Goal: Complete application form: Complete application form

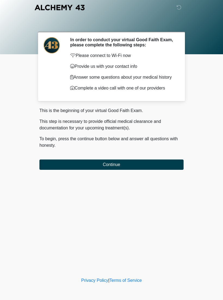
click at [62, 169] on button "Continue" at bounding box center [111, 165] width 144 height 10
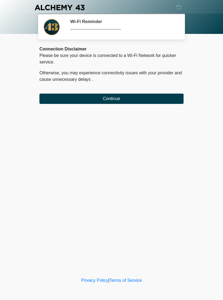
click at [163, 98] on button "Continue" at bounding box center [111, 99] width 144 height 10
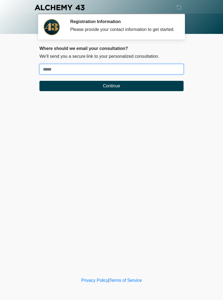
click at [78, 74] on input "Where should we email your treatment plan?" at bounding box center [111, 69] width 144 height 10
type input "**********"
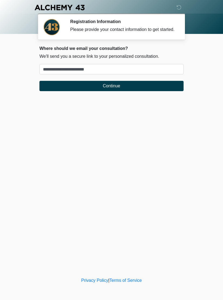
click at [129, 91] on button "Continue" at bounding box center [111, 86] width 144 height 10
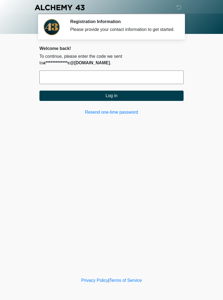
click at [123, 84] on input "text" at bounding box center [111, 78] width 144 height 14
click at [2, 162] on body "‎ ‎ ‎ ‎ Registration Information Please provide your contact information to get…" at bounding box center [111, 150] width 223 height 300
click at [100, 81] on input "text" at bounding box center [111, 78] width 144 height 14
type input "******"
click at [157, 93] on form "****** Log in" at bounding box center [111, 86] width 144 height 30
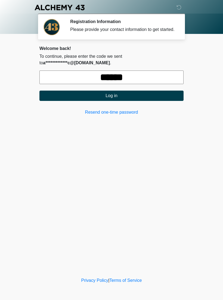
click at [158, 101] on button "Log in" at bounding box center [111, 96] width 144 height 10
click at [157, 101] on button "Log in" at bounding box center [111, 96] width 144 height 10
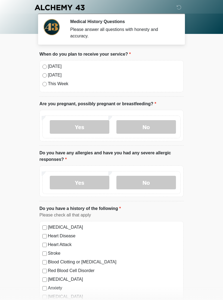
click at [56, 67] on label "[DATE]" at bounding box center [114, 66] width 132 height 7
click at [154, 128] on label "No" at bounding box center [145, 127] width 59 height 14
click at [149, 182] on label "No" at bounding box center [145, 183] width 59 height 14
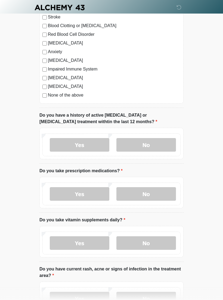
scroll to position [238, 0]
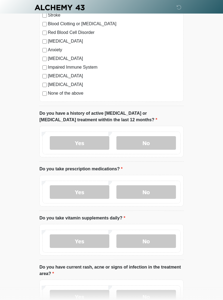
click at [152, 149] on label "No" at bounding box center [145, 143] width 59 height 14
click at [151, 195] on label "No" at bounding box center [145, 192] width 59 height 14
click at [146, 240] on label "No" at bounding box center [145, 241] width 59 height 14
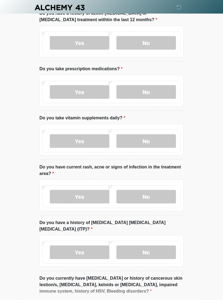
scroll to position [351, 0]
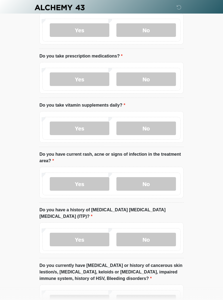
click at [159, 179] on label "No" at bounding box center [145, 184] width 59 height 14
click at [157, 233] on label "No" at bounding box center [145, 240] width 59 height 14
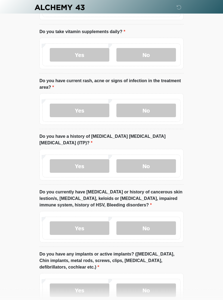
scroll to position [424, 0]
click at [158, 222] on label "No" at bounding box center [145, 229] width 59 height 14
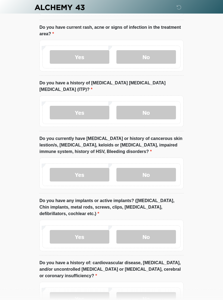
click at [158, 230] on label "No" at bounding box center [145, 237] width 59 height 14
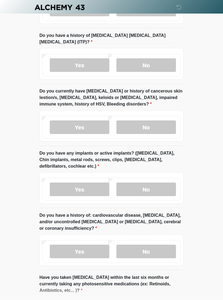
click at [153, 245] on label "No" at bounding box center [145, 252] width 59 height 14
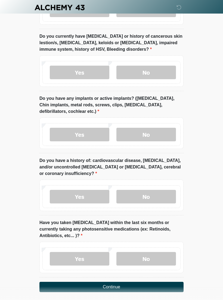
click at [152, 252] on label "No" at bounding box center [145, 259] width 59 height 14
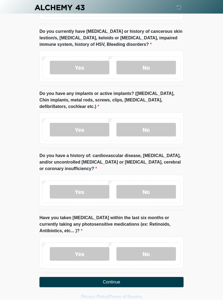
click at [135, 277] on button "Continue" at bounding box center [111, 282] width 144 height 10
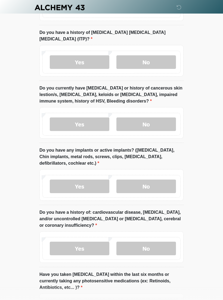
scroll to position [585, 0]
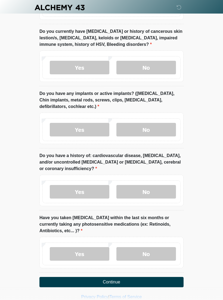
click at [134, 277] on button "Continue" at bounding box center [111, 282] width 144 height 10
click at [128, 277] on button "Continue" at bounding box center [111, 282] width 144 height 10
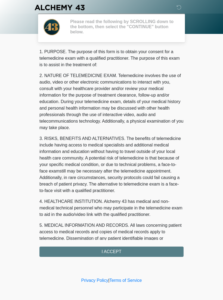
scroll to position [0, 0]
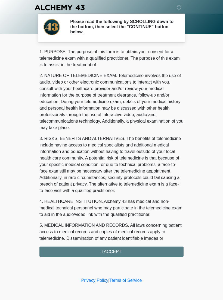
click at [144, 254] on div "1. PURPOSE. The purpose of this form is to obtain your consent for a telemedici…" at bounding box center [111, 153] width 144 height 208
click at [140, 250] on div "1. PURPOSE. The purpose of this form is to obtain your consent for a telemedici…" at bounding box center [111, 153] width 144 height 208
click at [141, 250] on div "1. PURPOSE. The purpose of this form is to obtain your consent for a telemedici…" at bounding box center [111, 153] width 144 height 208
click at [119, 255] on div "1. PURPOSE. The purpose of this form is to obtain your consent for a telemedici…" at bounding box center [111, 153] width 144 height 208
click at [117, 252] on div "1. PURPOSE. The purpose of this form is to obtain your consent for a telemedici…" at bounding box center [111, 153] width 144 height 208
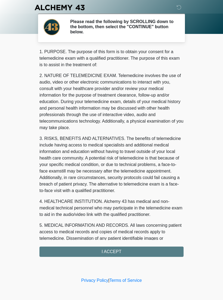
click at [122, 253] on div "1. PURPOSE. The purpose of this form is to obtain your consent for a telemedici…" at bounding box center [111, 153] width 144 height 208
click at [121, 253] on div "1. PURPOSE. The purpose of this form is to obtain your consent for a telemedici…" at bounding box center [111, 153] width 144 height 208
click at [122, 256] on div "1. PURPOSE. The purpose of this form is to obtain your consent for a telemedici…" at bounding box center [111, 153] width 144 height 208
click at [122, 255] on div "1. PURPOSE. The purpose of this form is to obtain your consent for a telemedici…" at bounding box center [111, 153] width 144 height 208
click at [119, 253] on div "1. PURPOSE. The purpose of this form is to obtain your consent for a telemedici…" at bounding box center [111, 153] width 144 height 208
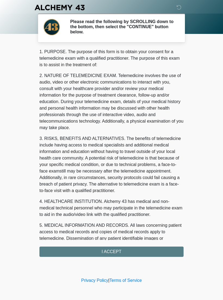
click at [129, 251] on div "1. PURPOSE. The purpose of this form is to obtain your consent for a telemedici…" at bounding box center [111, 153] width 144 height 208
click at [128, 251] on div "1. PURPOSE. The purpose of this form is to obtain your consent for a telemedici…" at bounding box center [111, 153] width 144 height 208
click at [130, 251] on div "1. PURPOSE. The purpose of this form is to obtain your consent for a telemedici…" at bounding box center [111, 153] width 144 height 208
click at [100, 253] on div "1. PURPOSE. The purpose of this form is to obtain your consent for a telemedici…" at bounding box center [111, 153] width 144 height 208
click at [153, 246] on div "1. PURPOSE. The purpose of this form is to obtain your consent for a telemedici…" at bounding box center [111, 153] width 144 height 208
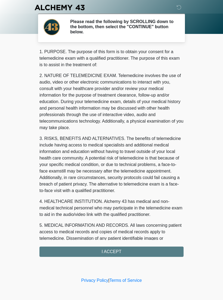
click at [128, 258] on div "‎ ‎ ‎ ‎ Please read the following by SCROLLING down to the bottom, then select …" at bounding box center [111, 137] width 163 height 265
click at [106, 252] on div "1. PURPOSE. The purpose of this form is to obtain your consent for a telemedici…" at bounding box center [111, 153] width 144 height 208
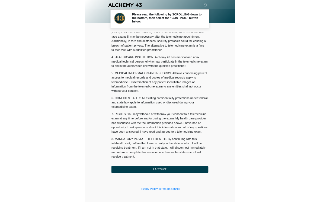
scroll to position [123, 0]
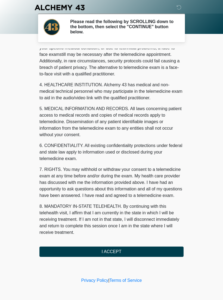
click at [110, 252] on button "I ACCEPT" at bounding box center [111, 252] width 144 height 10
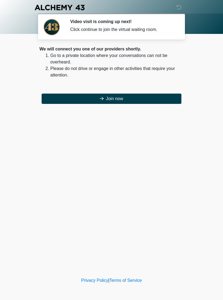
click at [141, 100] on button "Join now" at bounding box center [111, 99] width 139 height 10
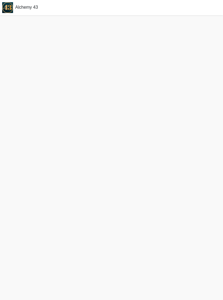
click at [24, 2] on div "Alchemy 43" at bounding box center [111, 7] width 223 height 15
